Goal: Information Seeking & Learning: Learn about a topic

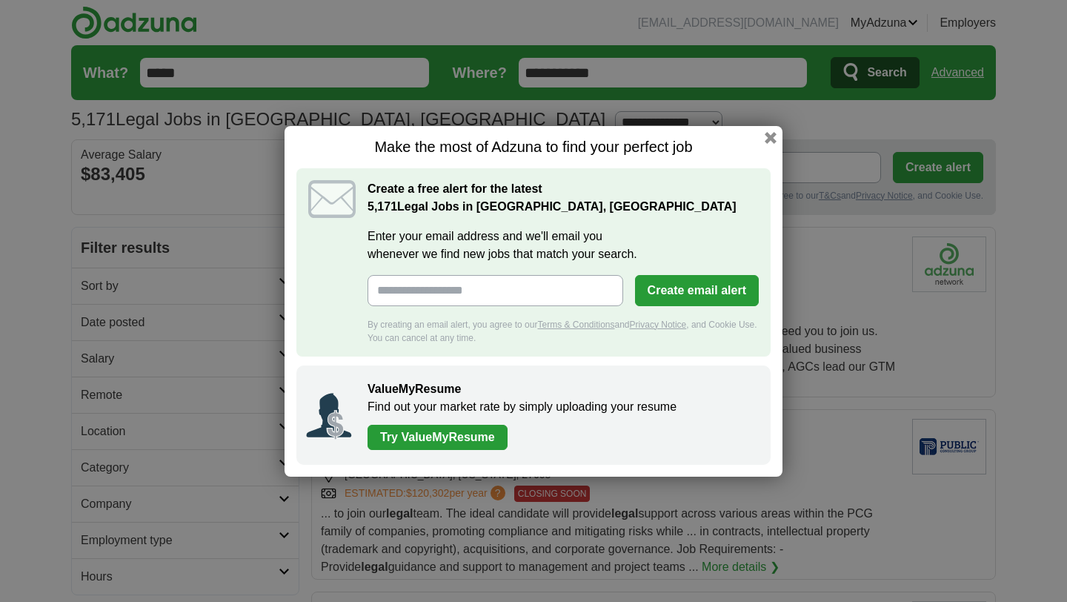
click at [763, 144] on h1 "Make the most of Adzuna to find your perfect job" at bounding box center [533, 147] width 474 height 19
click at [769, 136] on button "button" at bounding box center [771, 137] width 16 height 16
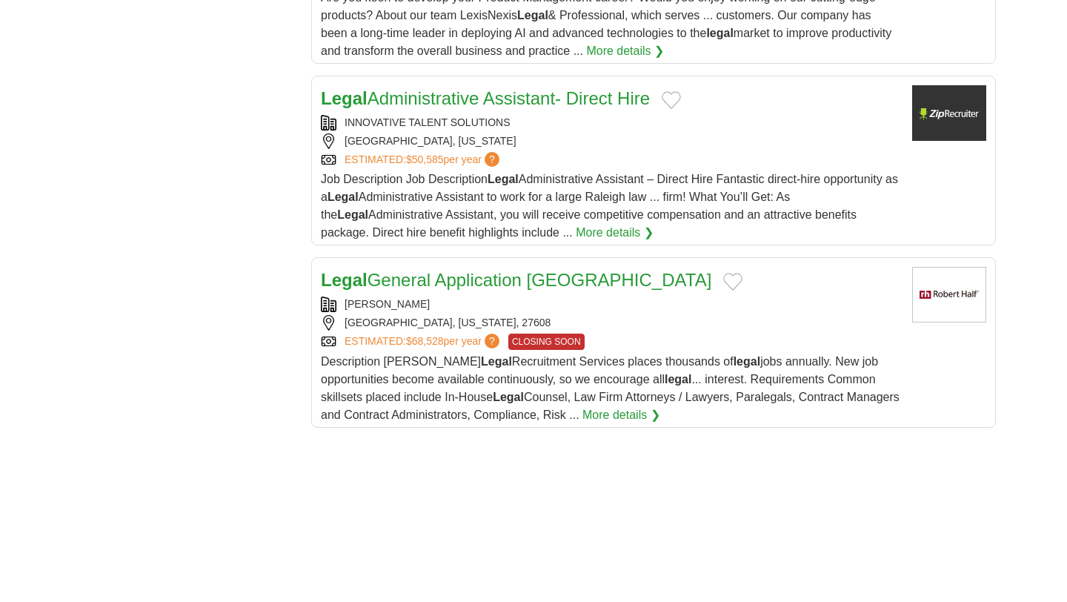
scroll to position [1744, 0]
click at [534, 278] on link "Legal General Application [GEOGRAPHIC_DATA]" at bounding box center [516, 281] width 391 height 20
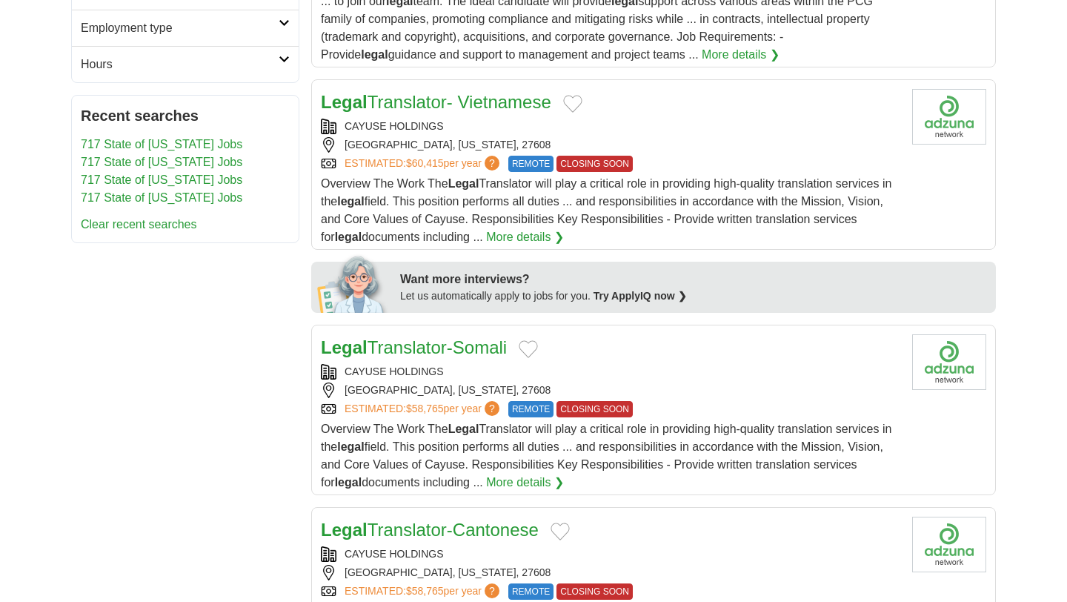
scroll to position [0, 0]
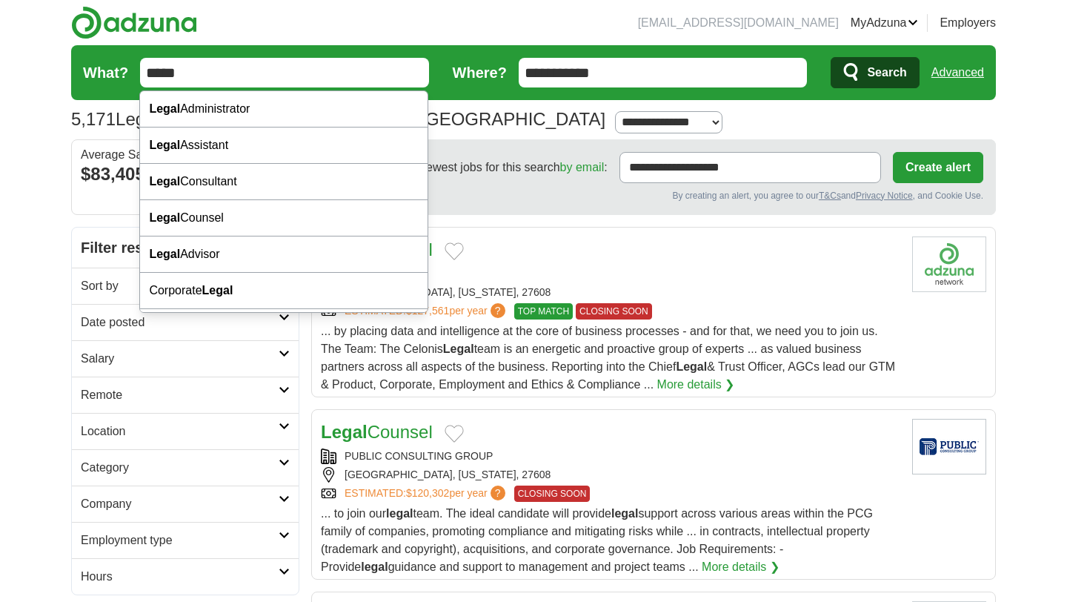
click at [296, 77] on input "*****" at bounding box center [284, 73] width 289 height 30
type input "*"
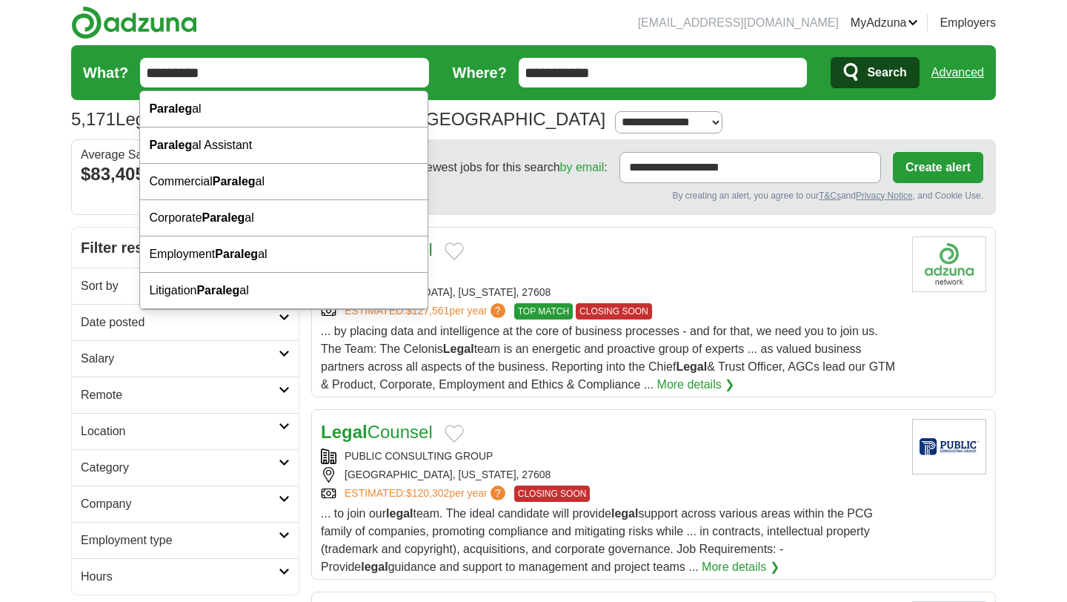
type input "*********"
click at [831, 57] on button "Search" at bounding box center [875, 72] width 88 height 31
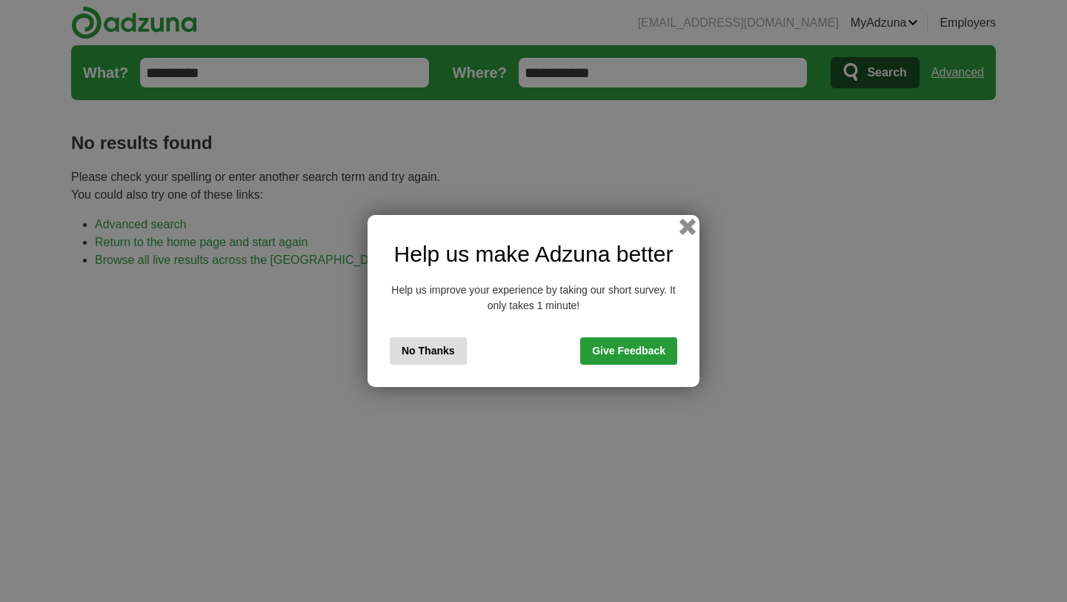
click at [686, 227] on button "button" at bounding box center [688, 227] width 16 height 16
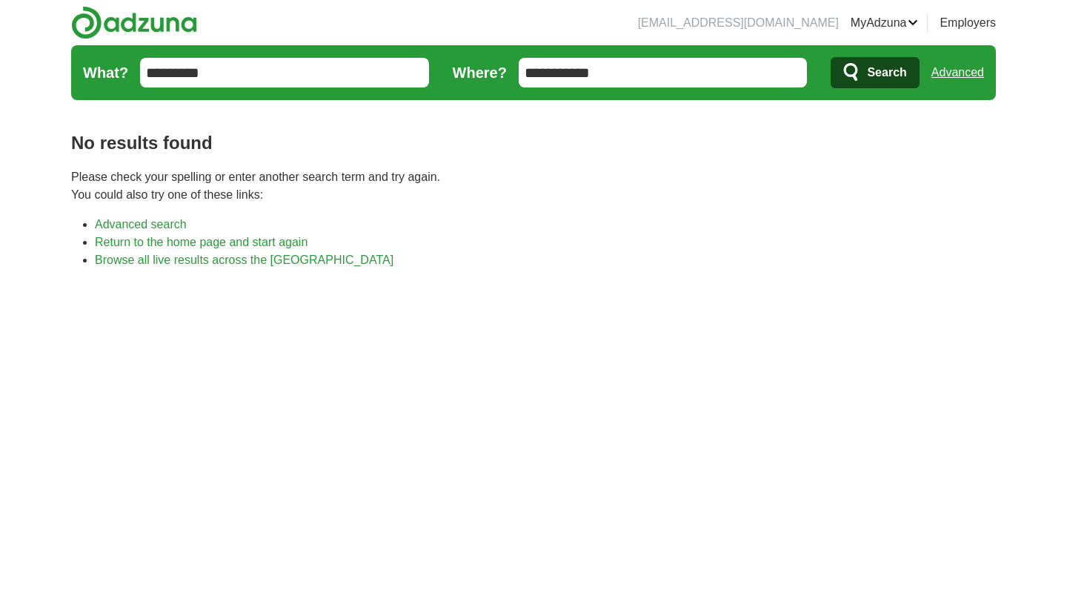
click at [296, 78] on input "*********" at bounding box center [284, 73] width 289 height 30
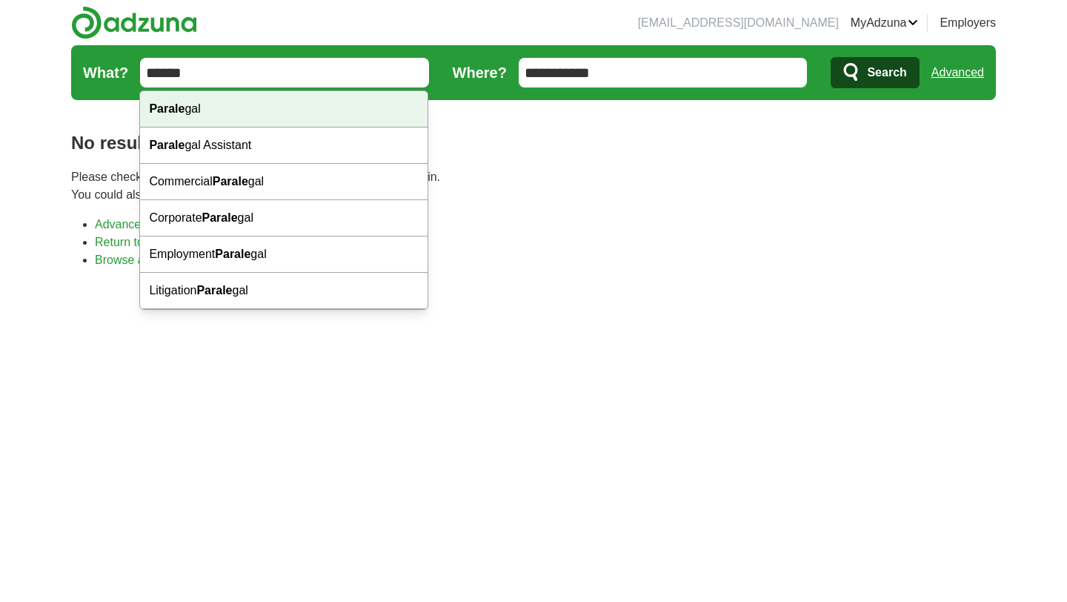
click at [230, 110] on div "Parale gal" at bounding box center [284, 109] width 288 height 36
type input "*********"
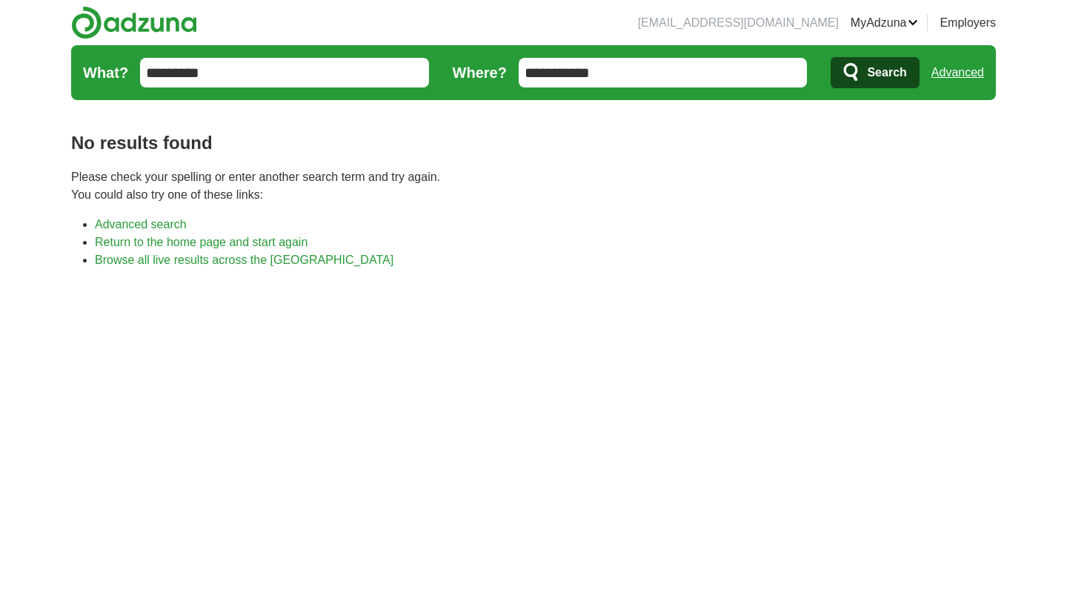
click at [847, 67] on icon "submit" at bounding box center [852, 72] width 18 height 21
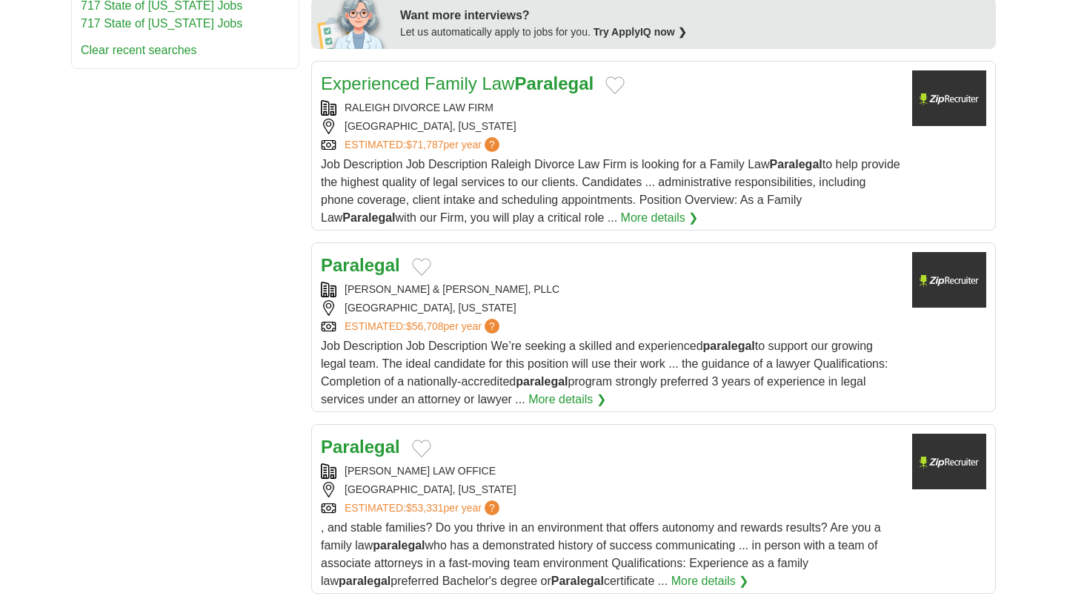
scroll to position [749, 0]
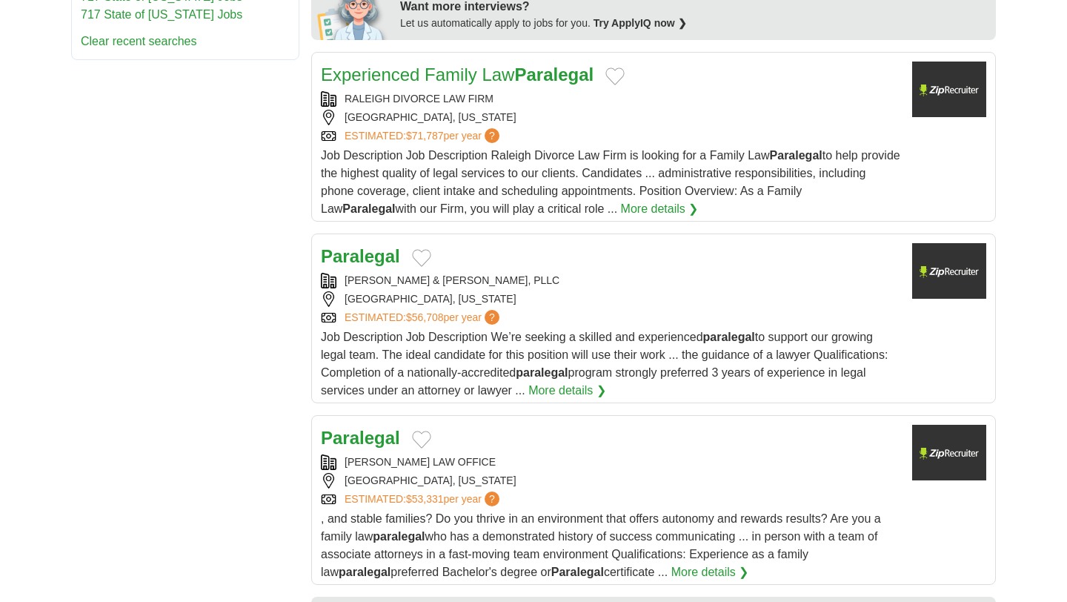
click at [651, 276] on div "[PERSON_NAME] & [PERSON_NAME], PLLC" at bounding box center [611, 281] width 580 height 16
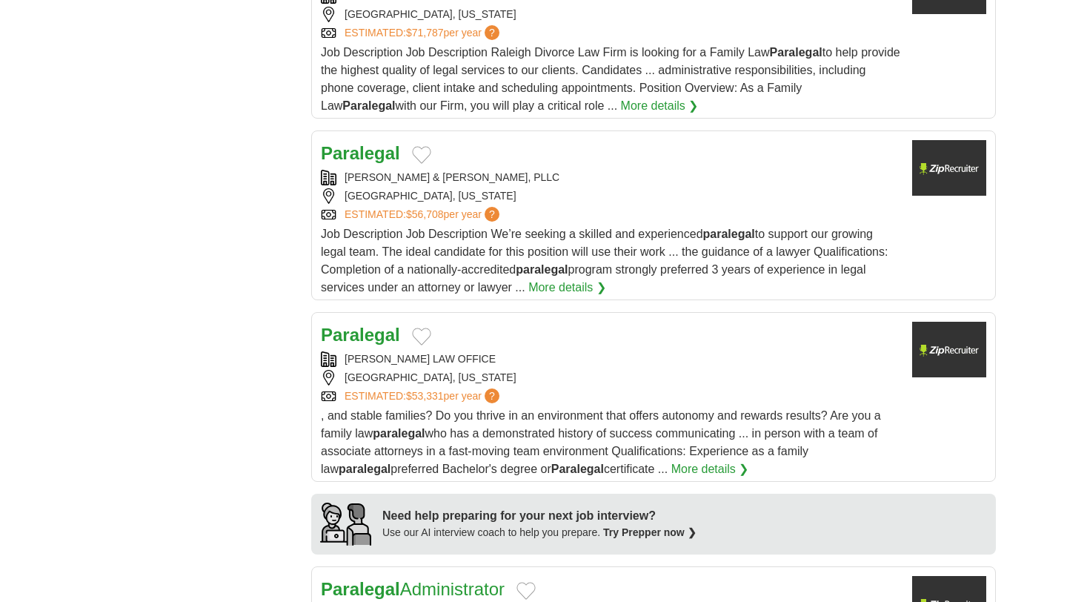
scroll to position [854, 0]
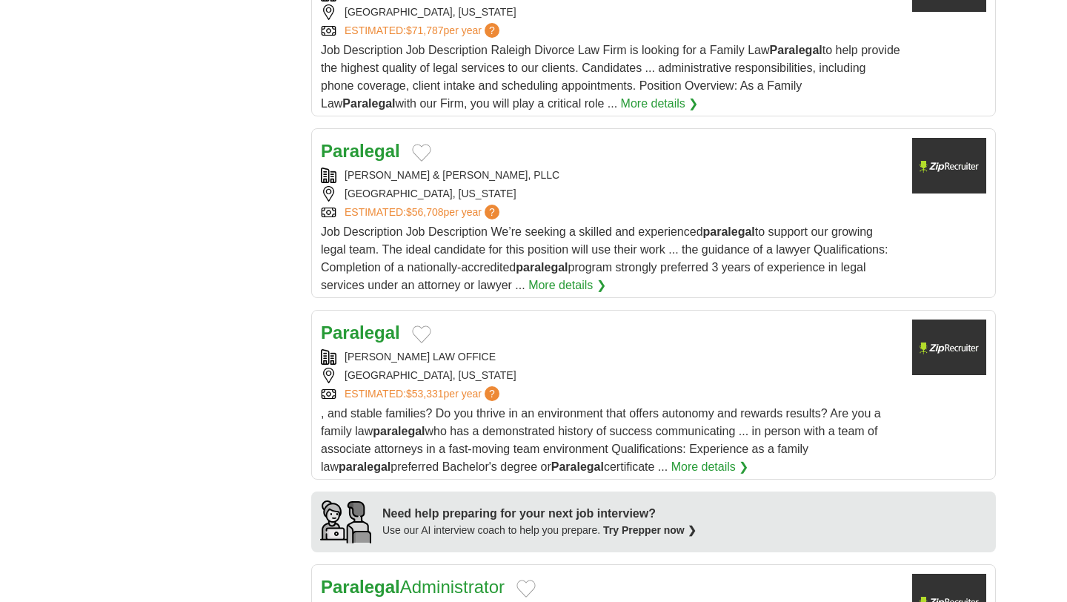
click at [388, 336] on strong "Paralegal" at bounding box center [360, 332] width 79 height 20
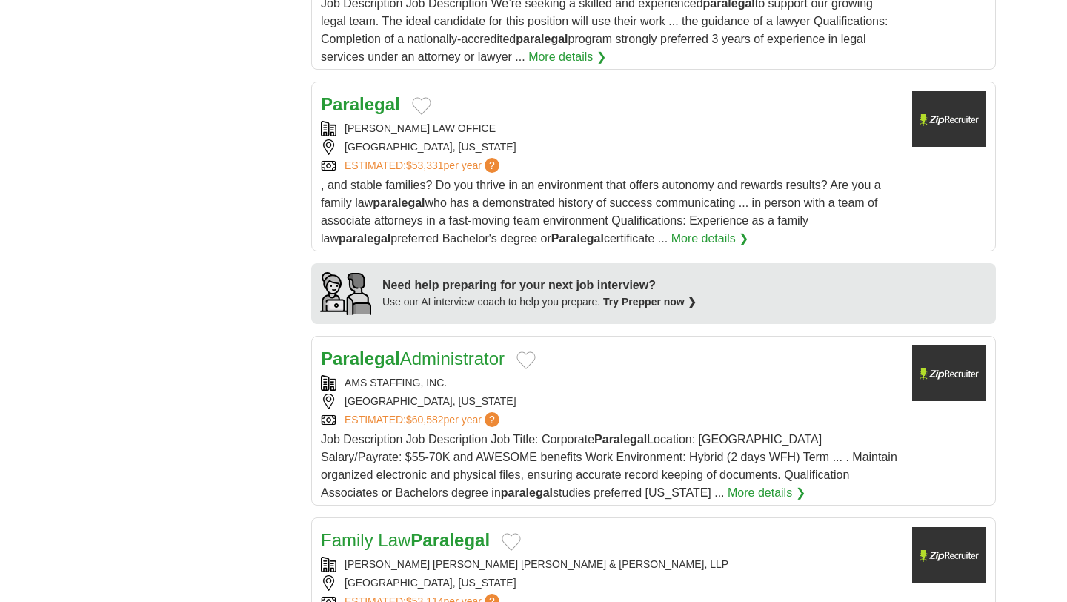
scroll to position [1081, 0]
click at [487, 362] on link "Paralegal Administrator" at bounding box center [413, 359] width 184 height 20
click at [472, 364] on link "Paralegal Administrator" at bounding box center [413, 359] width 184 height 20
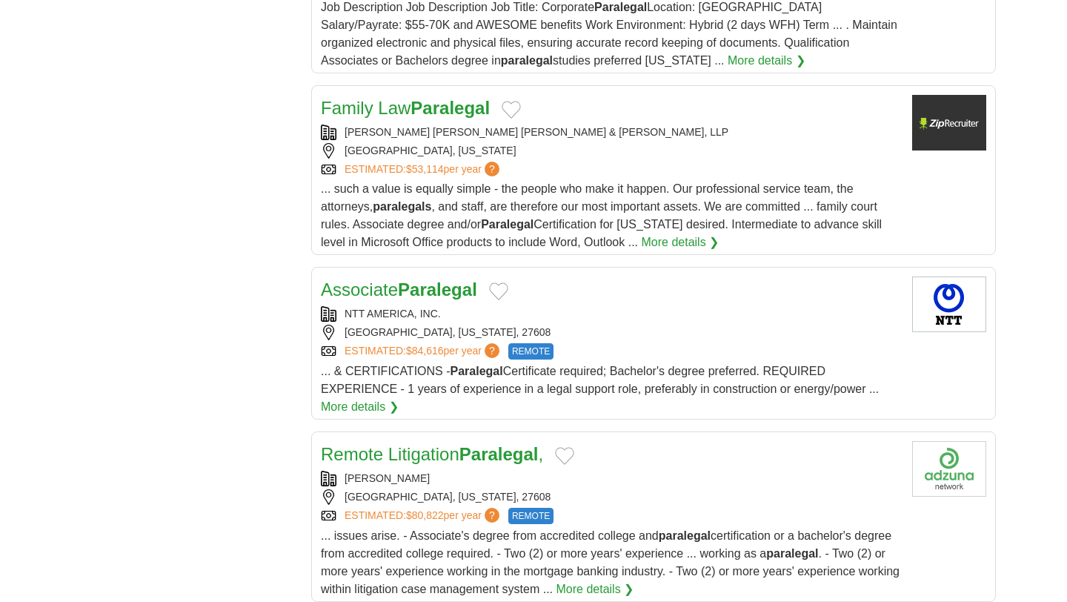
scroll to position [1523, 0]
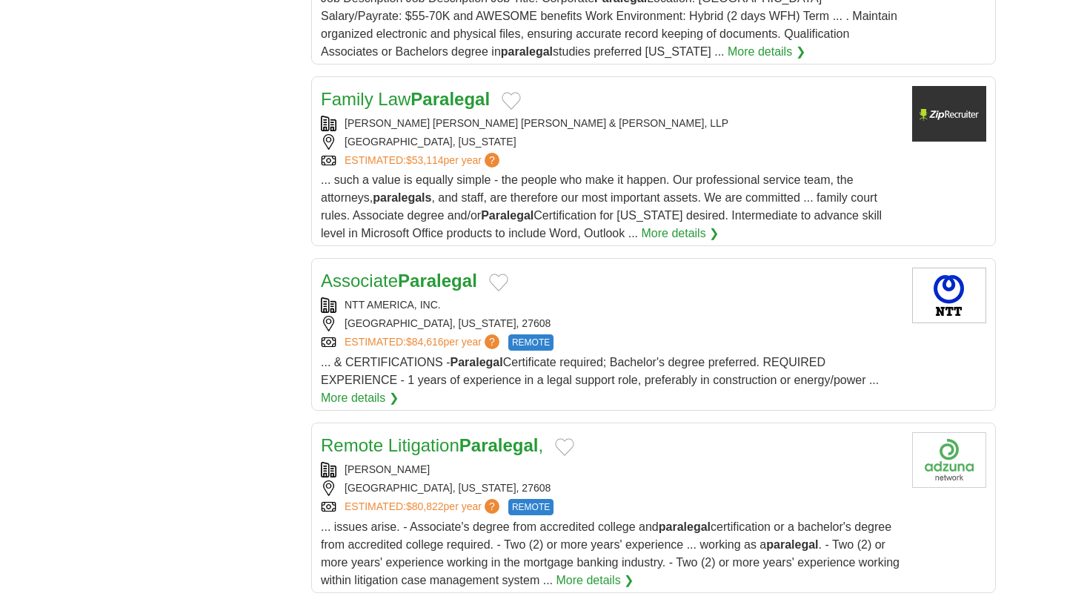
click at [451, 282] on strong "Paralegal" at bounding box center [437, 281] width 79 height 20
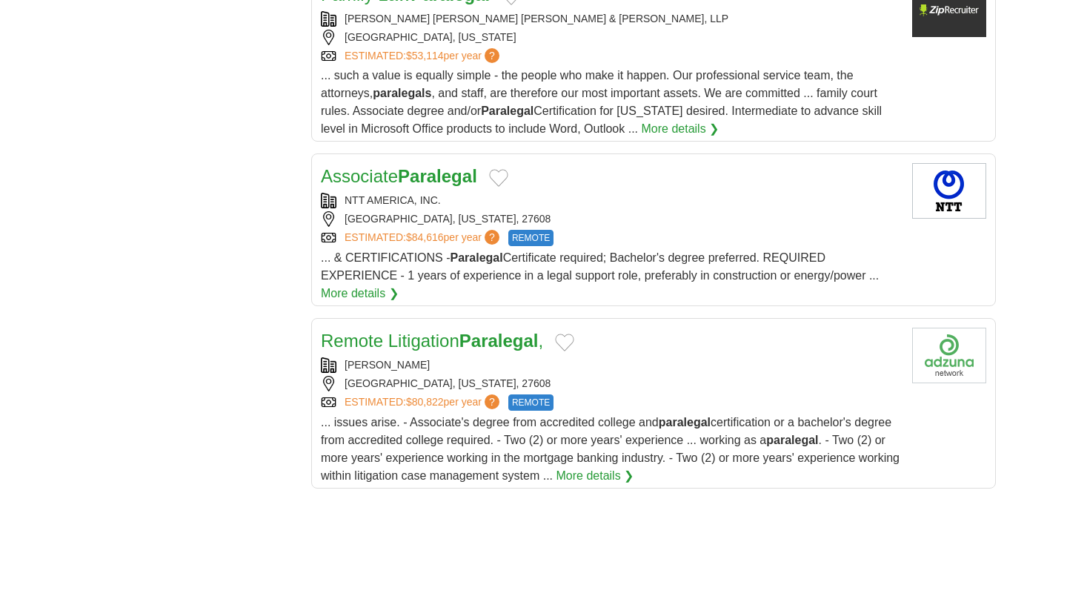
scroll to position [1687, 0]
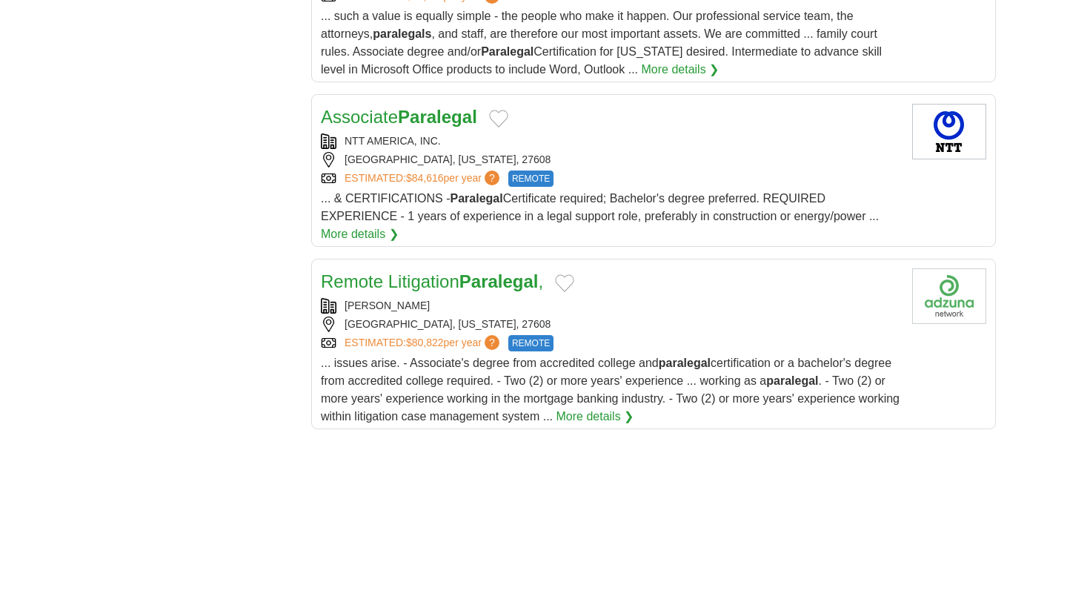
click at [451, 282] on link "Remote Litigation Paralegal ," at bounding box center [432, 281] width 222 height 20
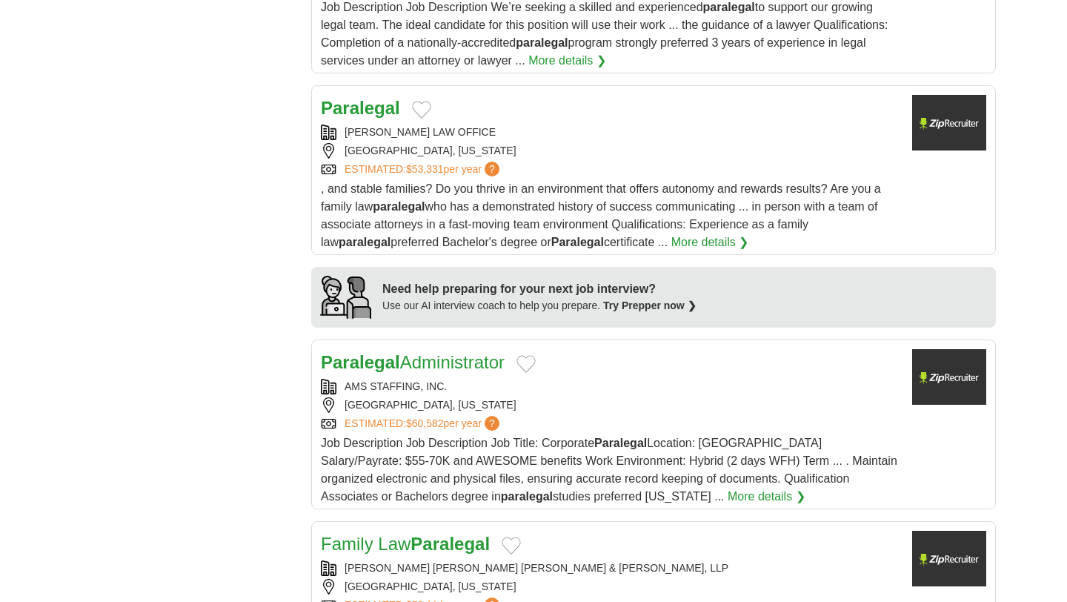
scroll to position [968, 0]
